Goal: Transaction & Acquisition: Purchase product/service

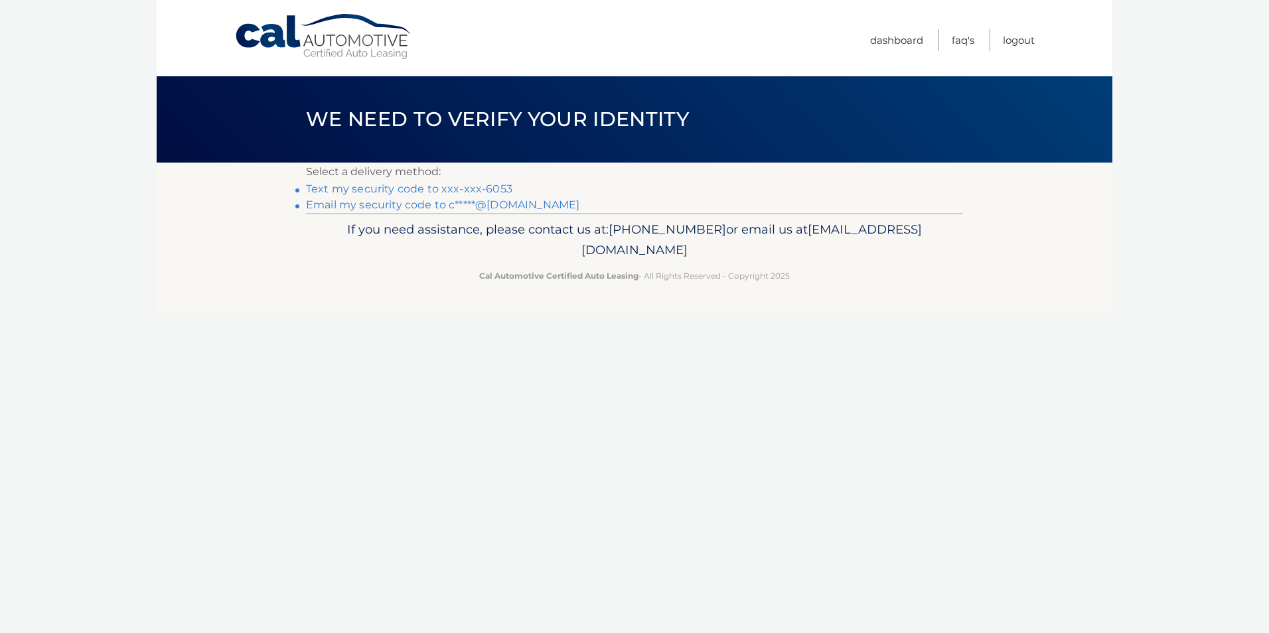
click at [487, 187] on link "Text my security code to xxx-xxx-6053" at bounding box center [409, 189] width 206 height 13
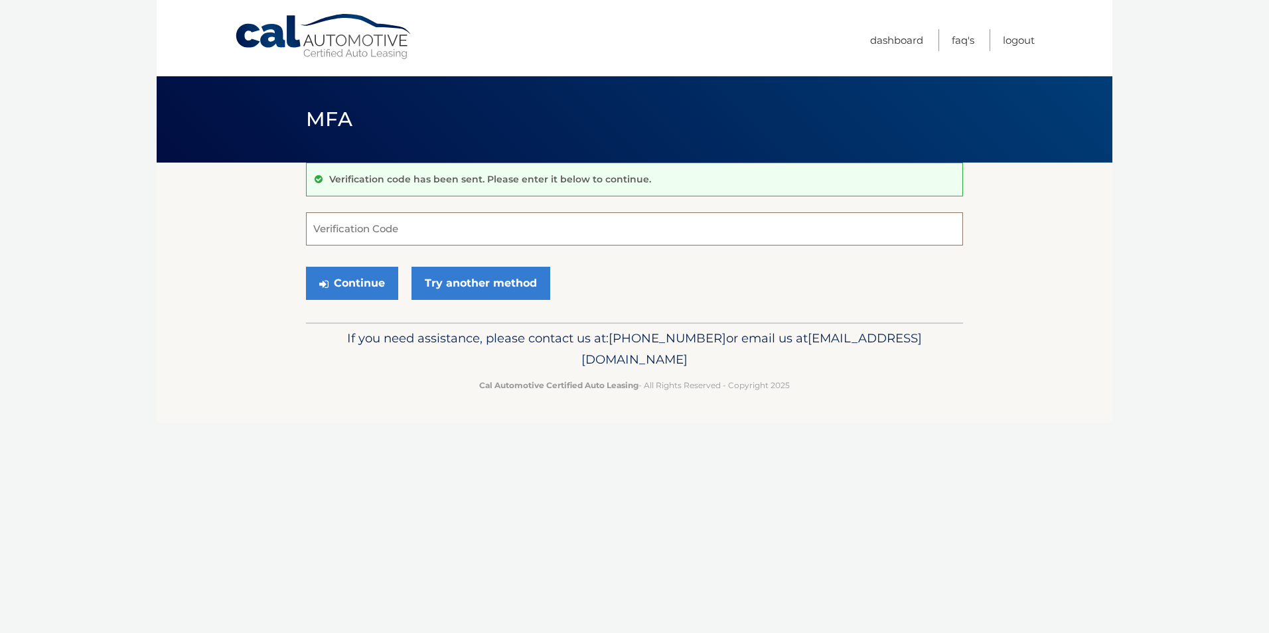
click at [323, 228] on input "Verification Code" at bounding box center [634, 228] width 657 height 33
type input "935029"
click at [325, 294] on button "Continue" at bounding box center [352, 283] width 92 height 33
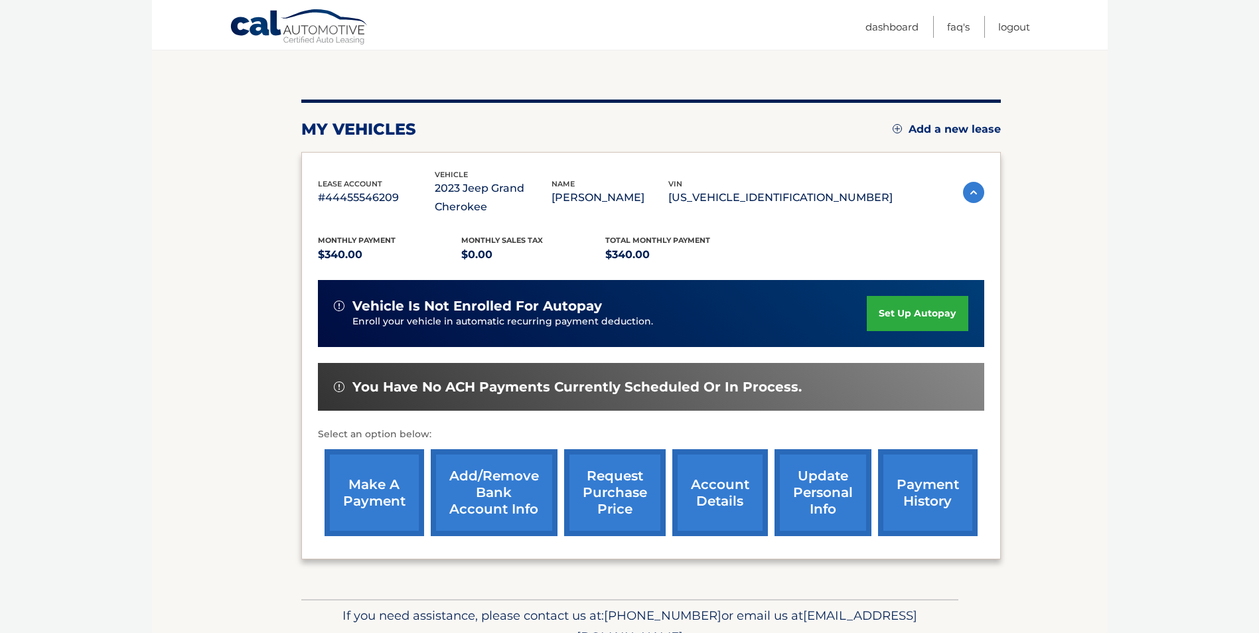
scroll to position [190, 0]
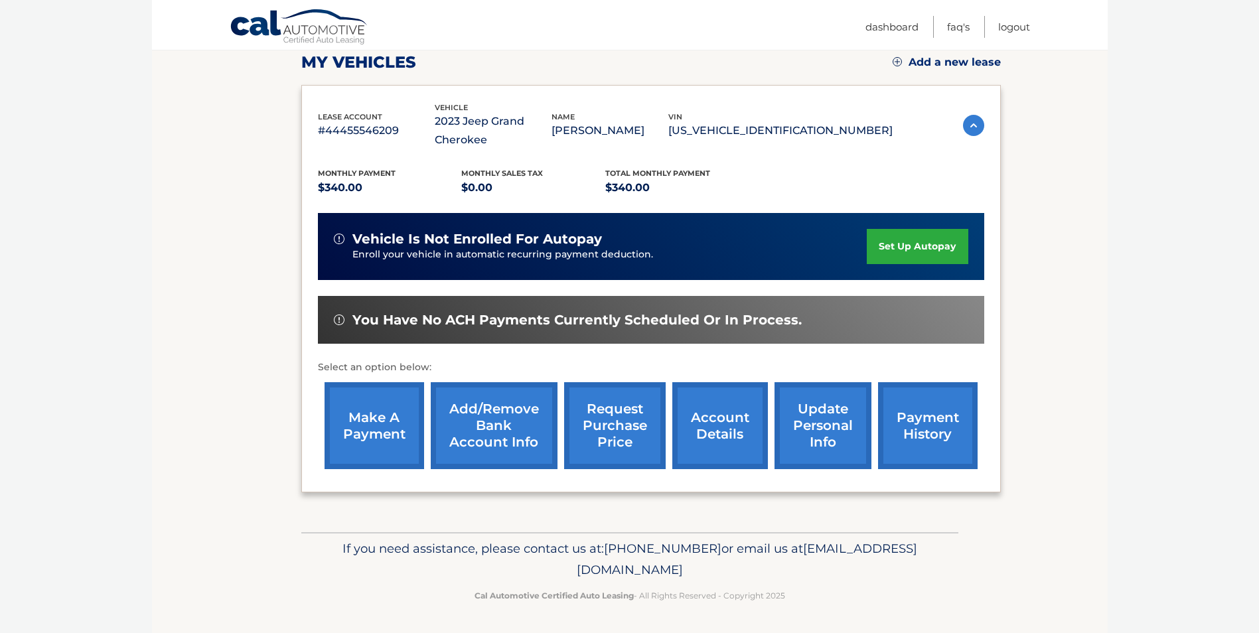
click at [382, 425] on link "make a payment" at bounding box center [375, 425] width 100 height 87
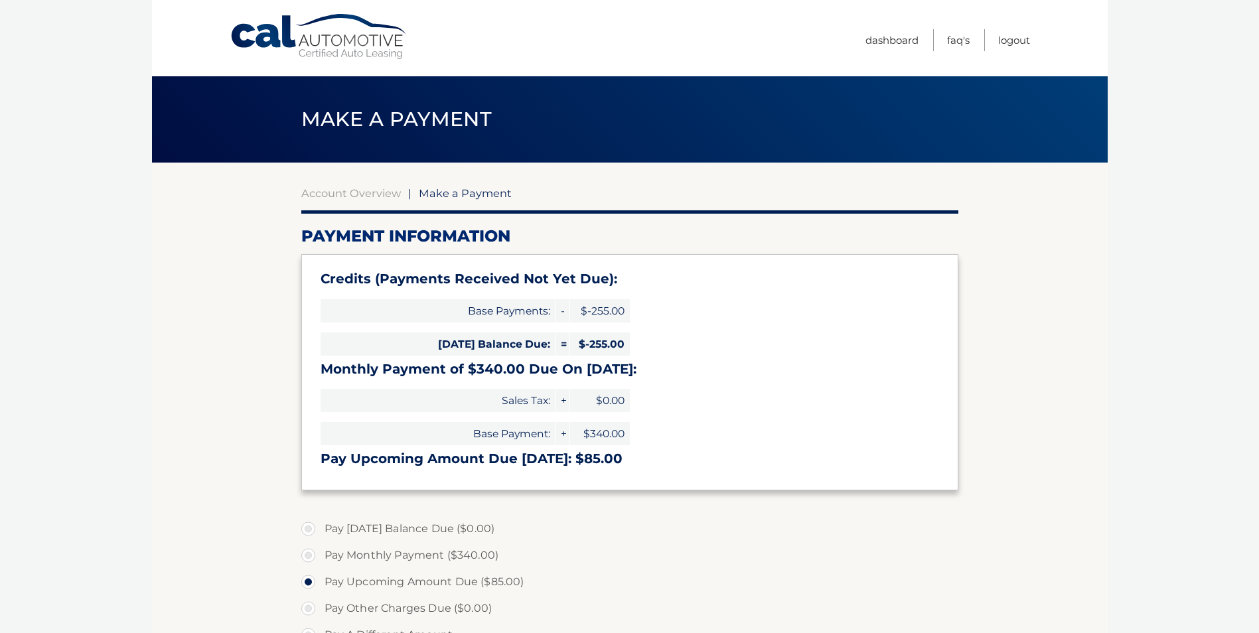
select select "YjY3ZDQzOTYtMjk1ZC00NzJmLTkyMjktMDQ4NjlkOTUxYmMz"
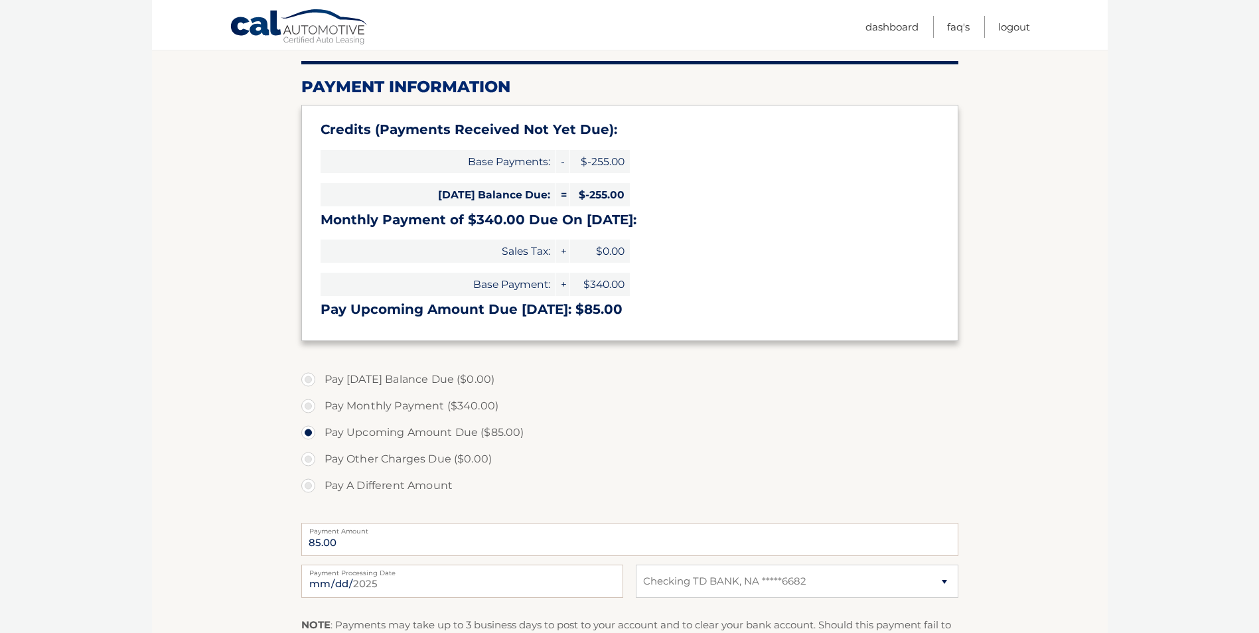
scroll to position [206, 0]
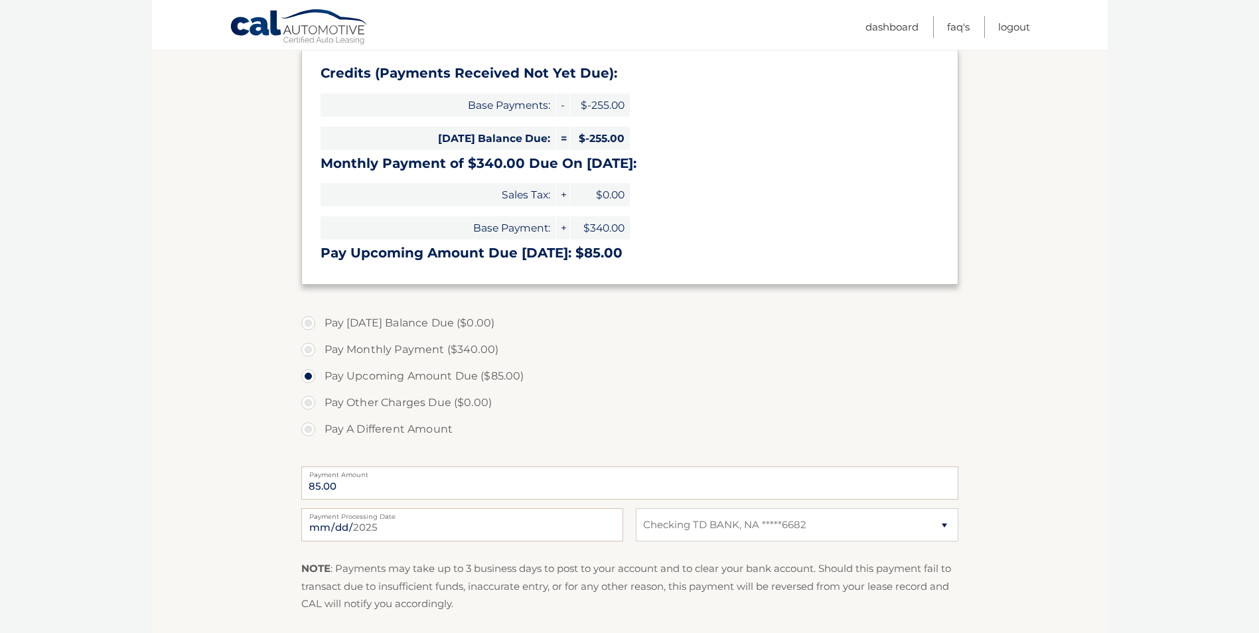
click at [311, 430] on label "Pay A Different Amount" at bounding box center [629, 429] width 657 height 27
click at [311, 430] on input "Pay A Different Amount" at bounding box center [313, 426] width 13 height 21
radio input "true"
click at [307, 376] on label "Pay Upcoming Amount Due ($85.00)" at bounding box center [629, 376] width 657 height 27
click at [307, 376] on input "Pay Upcoming Amount Due ($85.00)" at bounding box center [313, 373] width 13 height 21
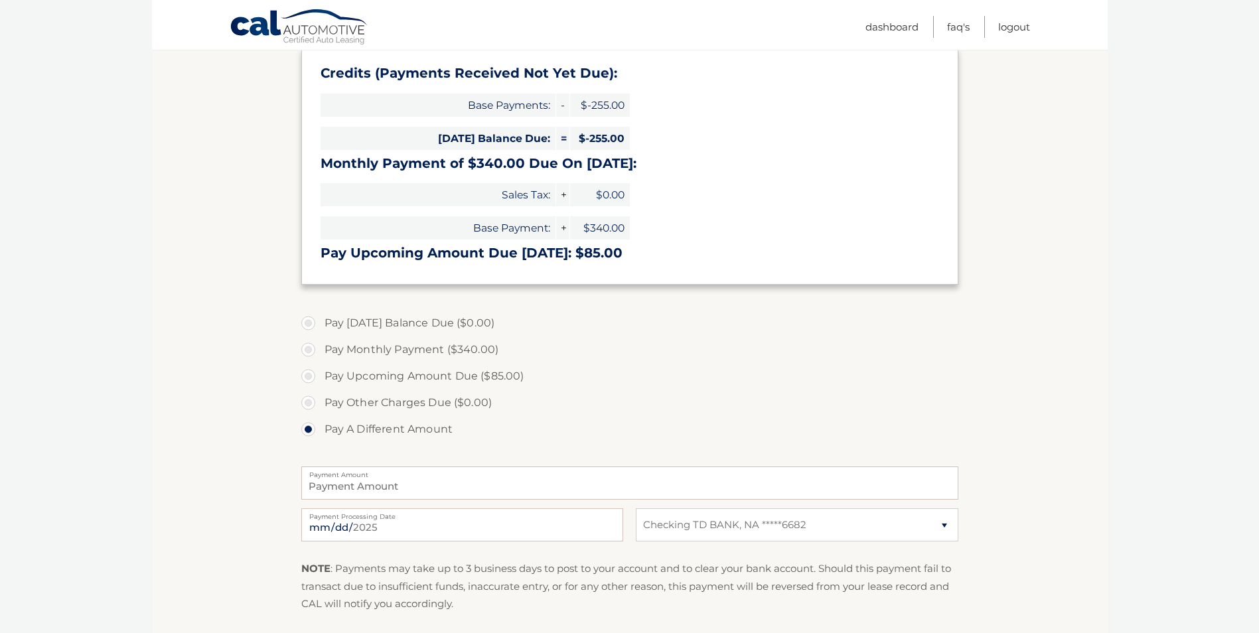
radio input "true"
type input "85.00"
click at [349, 532] on input "2025-09-10" at bounding box center [462, 525] width 322 height 33
type input "2025-09-14"
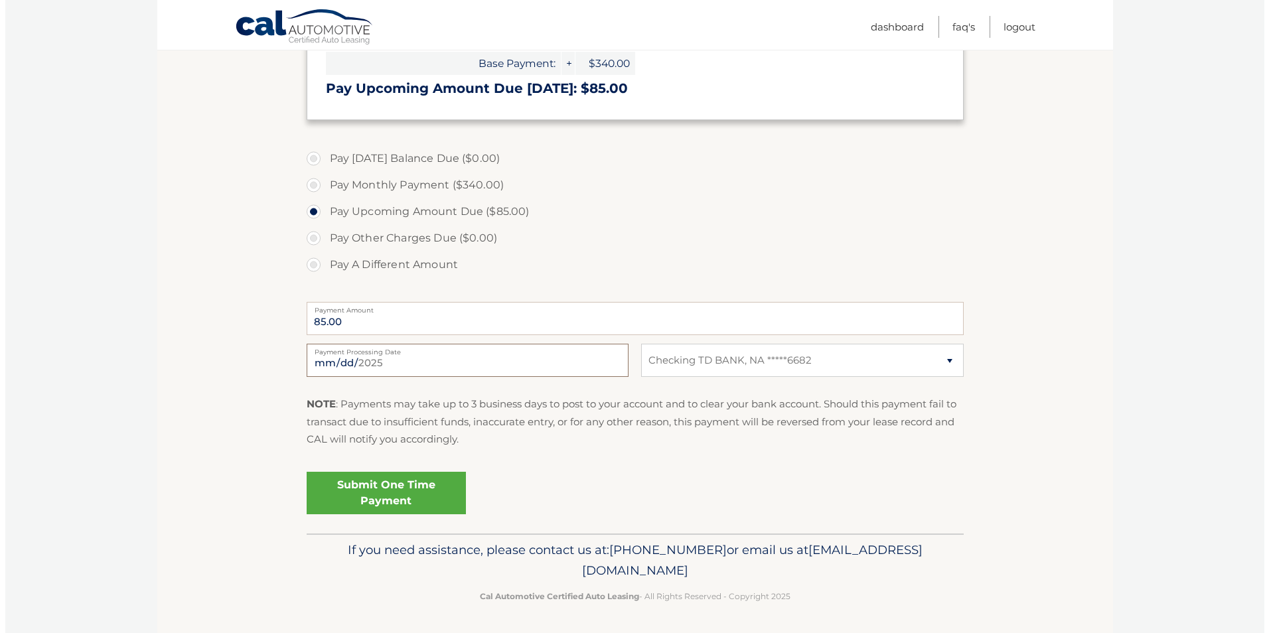
scroll to position [372, 0]
click at [331, 489] on link "Submit One Time Payment" at bounding box center [380, 492] width 159 height 42
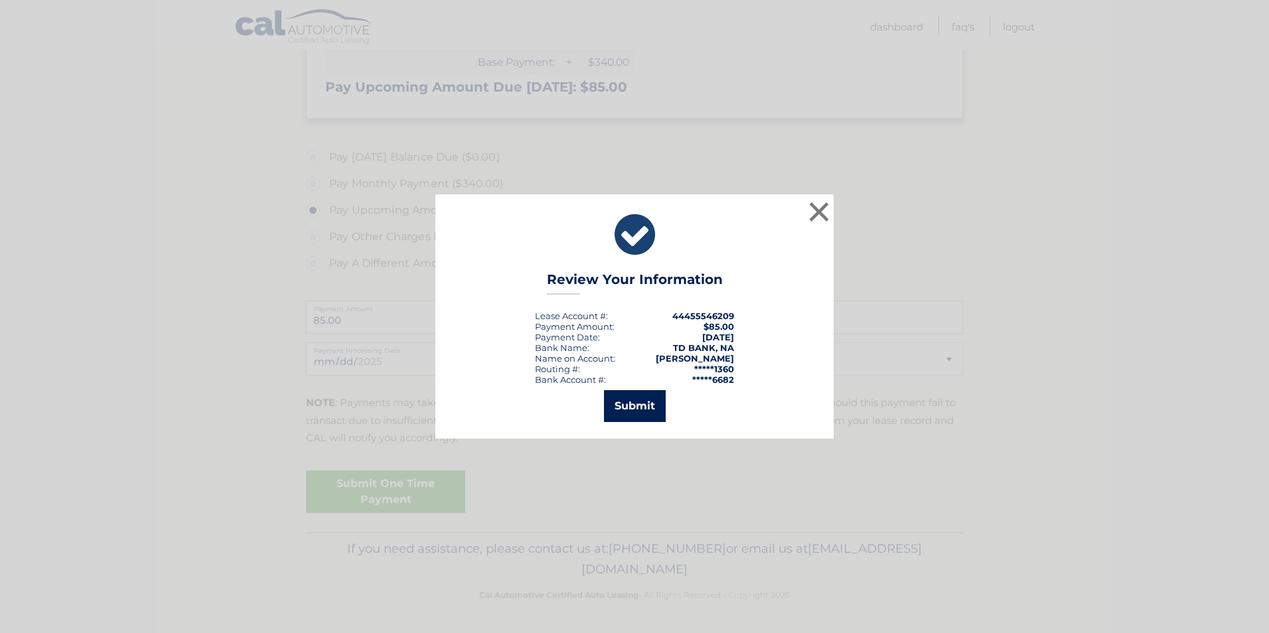
click at [617, 400] on button "Submit" at bounding box center [635, 406] width 62 height 32
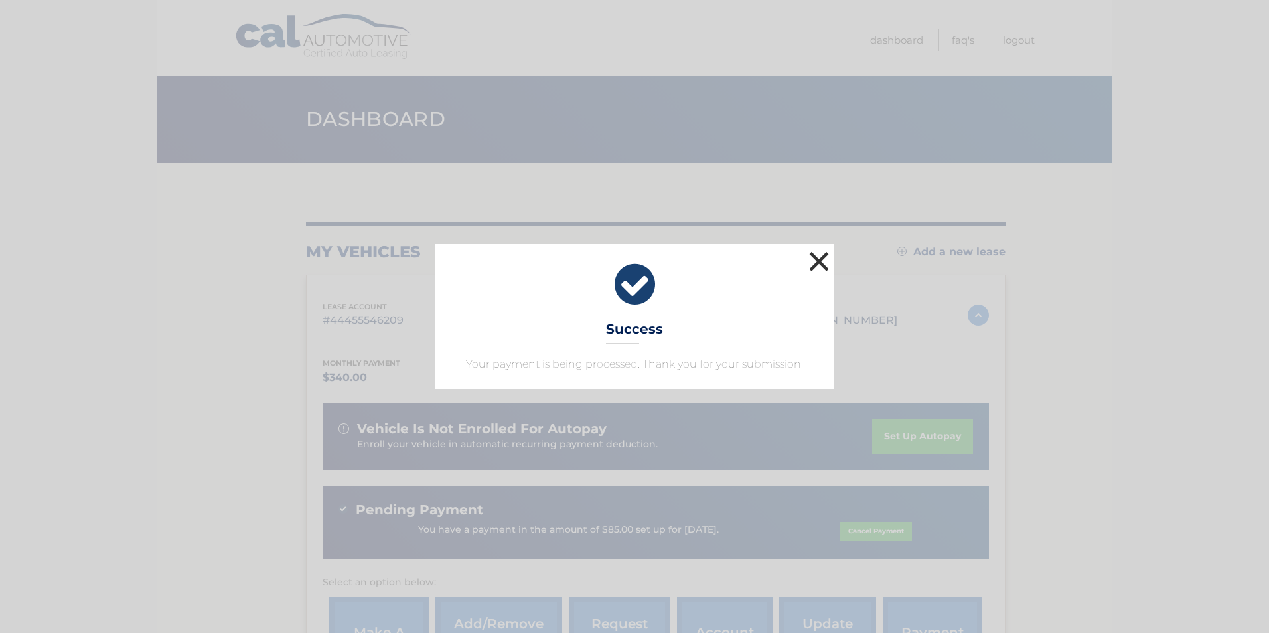
click at [829, 262] on button "×" at bounding box center [819, 261] width 27 height 27
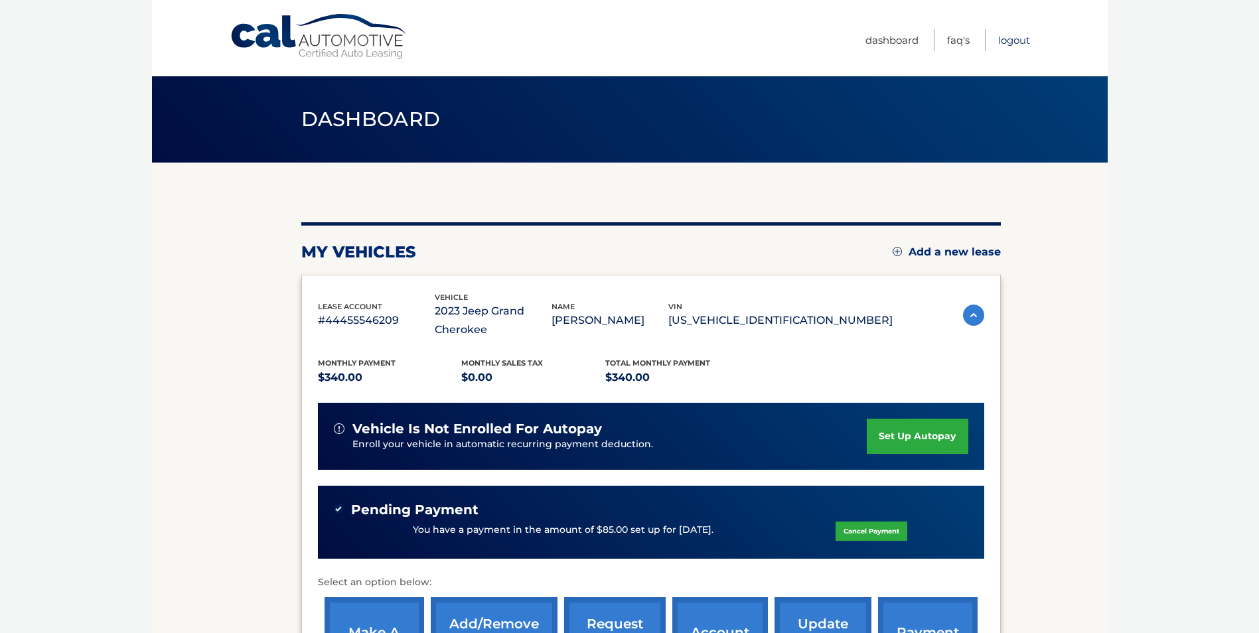
click at [1022, 44] on link "Logout" at bounding box center [1014, 40] width 32 height 22
